Goal: Navigation & Orientation: Find specific page/section

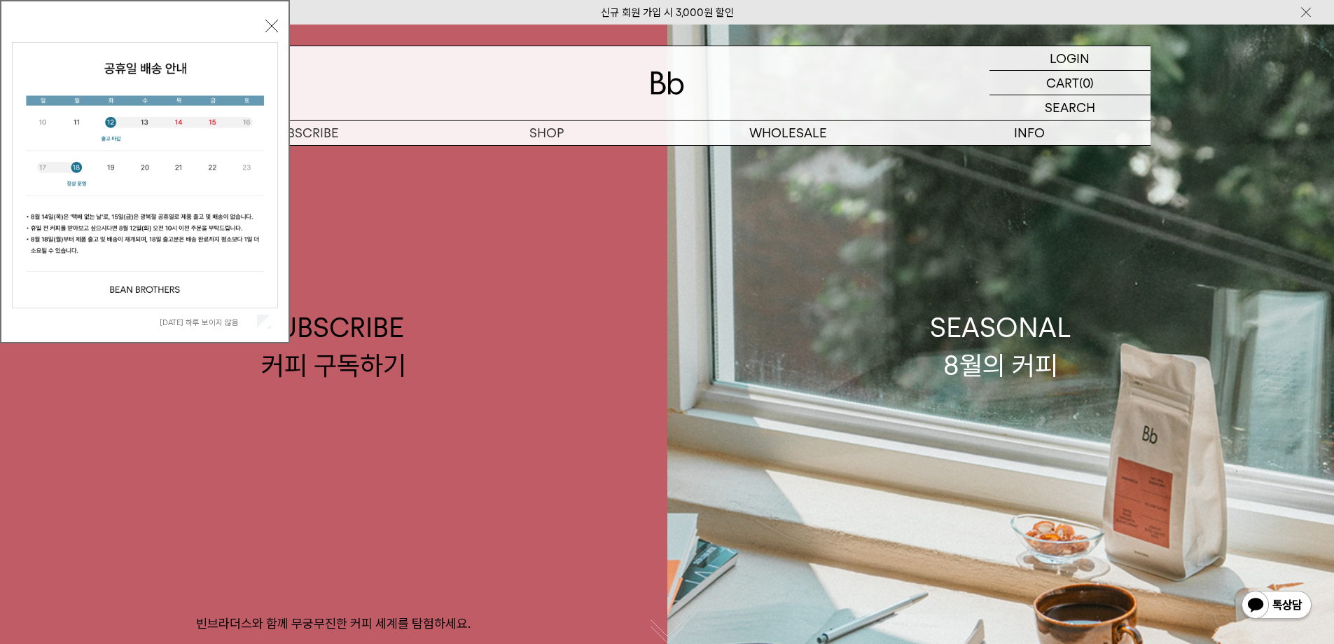
click at [269, 29] on button "닫기" at bounding box center [271, 26] width 13 height 13
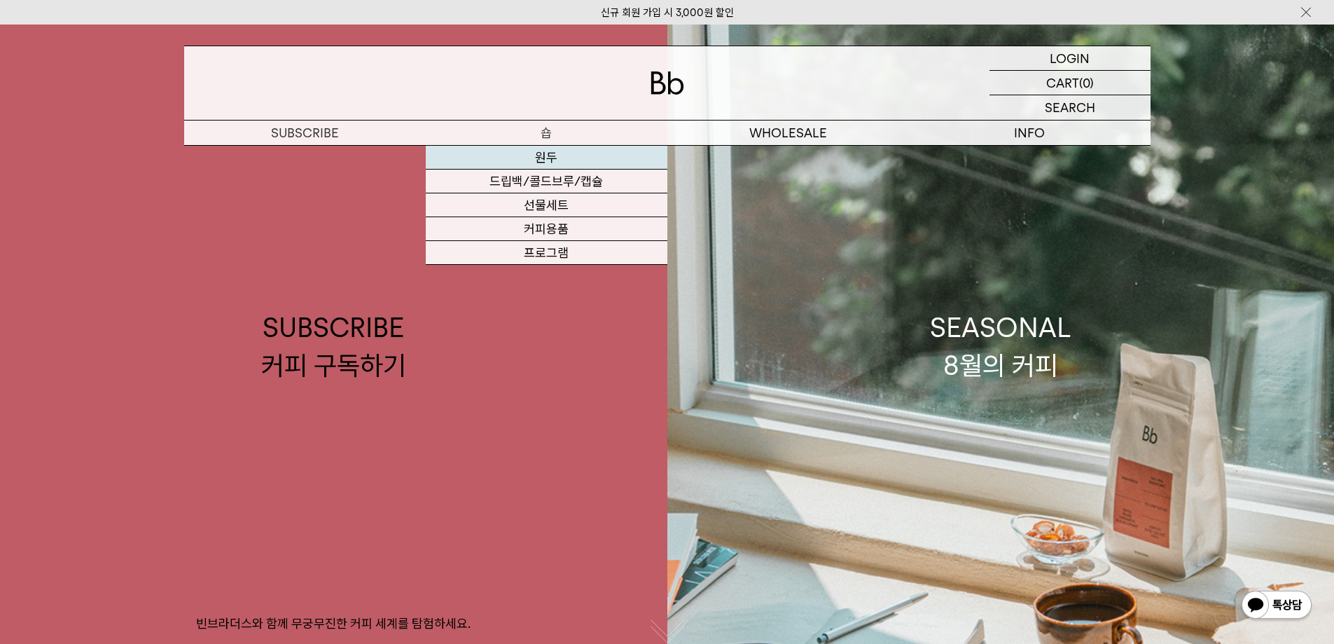
click at [555, 154] on link "원두" at bounding box center [547, 158] width 242 height 24
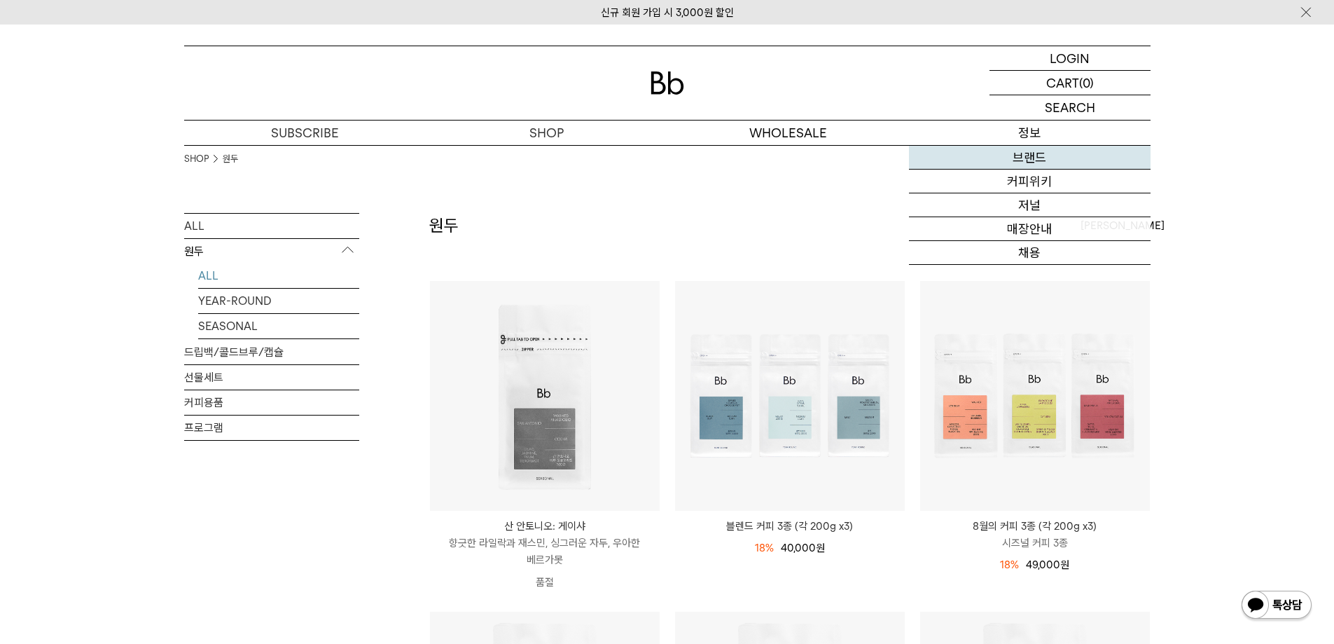
click at [1038, 155] on link "브랜드" at bounding box center [1030, 158] width 242 height 24
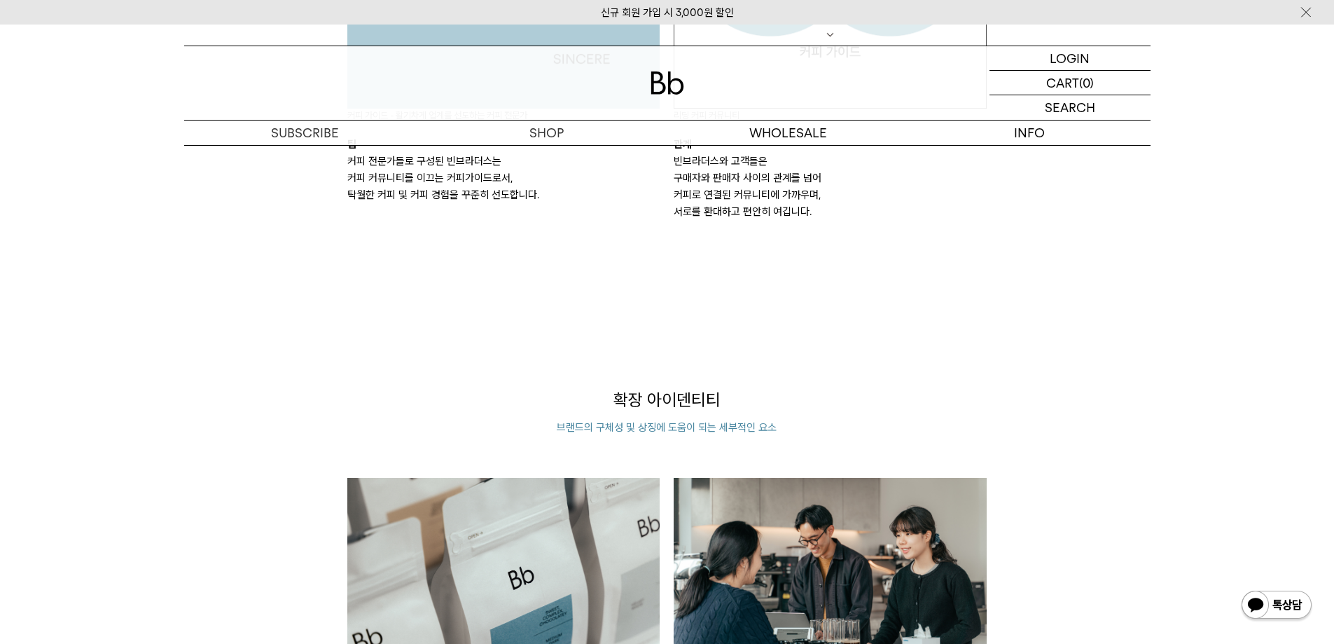
scroll to position [1681, 0]
